Goal: Task Accomplishment & Management: Manage account settings

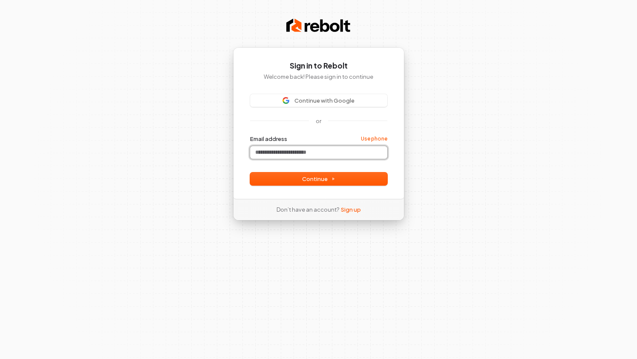
click at [310, 155] on input "Email address" at bounding box center [318, 152] width 137 height 13
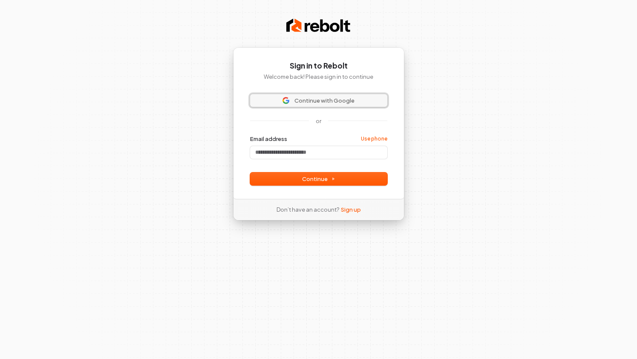
click at [326, 99] on span "Continue with Google" at bounding box center [324, 101] width 60 height 8
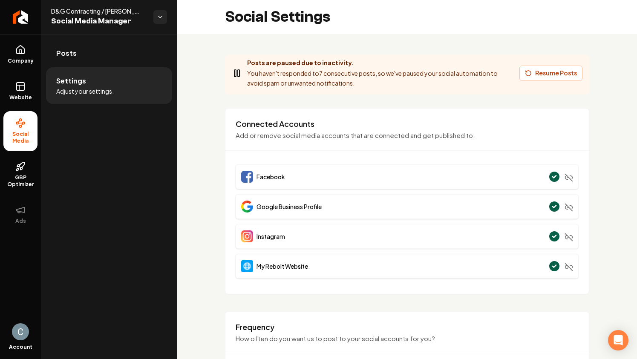
click at [542, 63] on div "Posts are paused due to inactivity. You haven't responded to 7 consecutive post…" at bounding box center [414, 73] width 335 height 30
click at [540, 72] on button "Resume Posts" at bounding box center [550, 73] width 63 height 15
